Goal: Navigation & Orientation: Go to known website

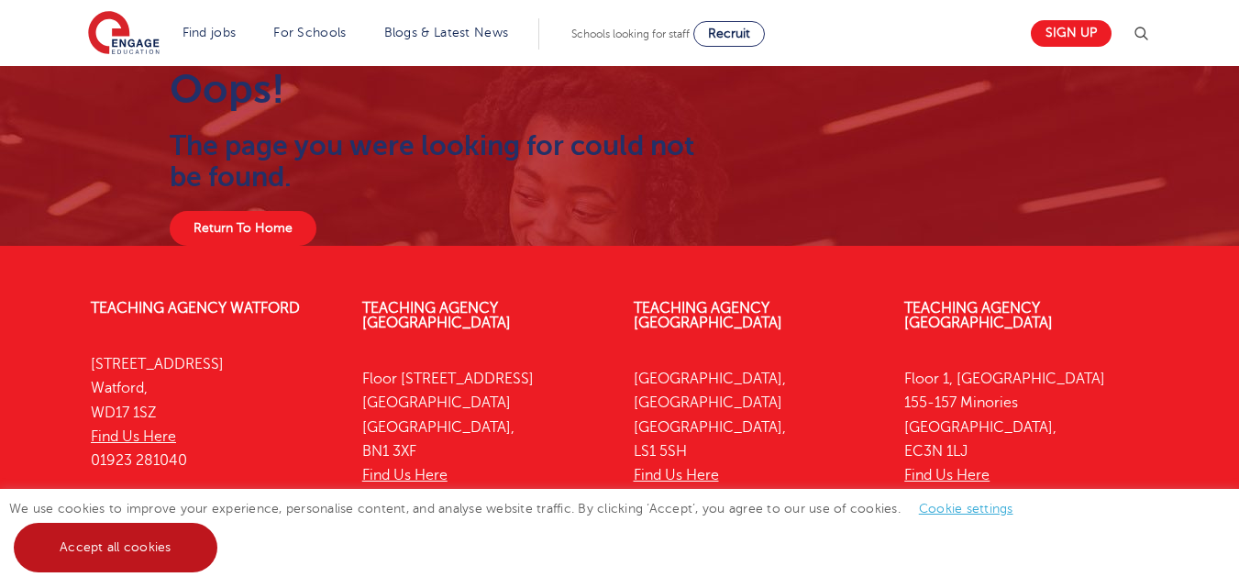
click at [113, 537] on link "Accept all cookies" at bounding box center [116, 548] width 204 height 50
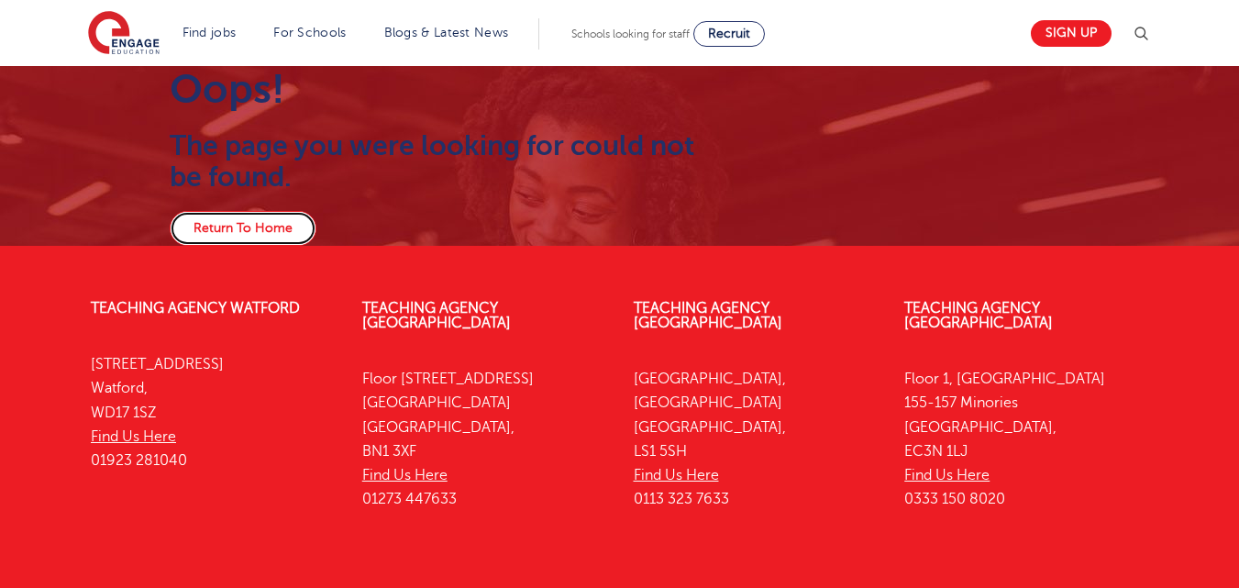
click at [274, 224] on link "Return To Home" at bounding box center [243, 228] width 147 height 35
